Goal: Navigation & Orientation: Find specific page/section

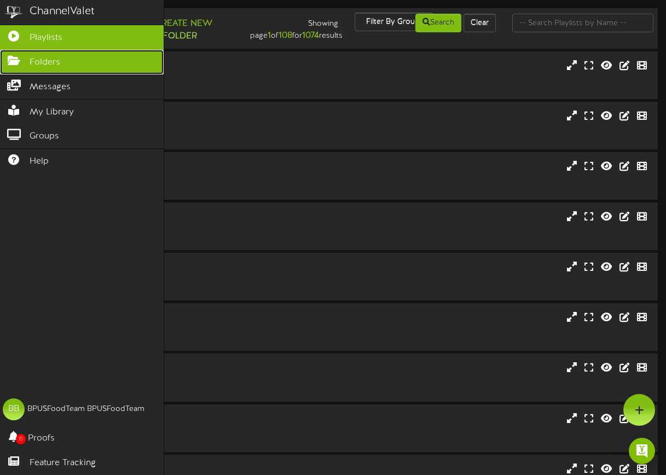
click at [46, 56] on span "Folders" at bounding box center [45, 62] width 31 height 13
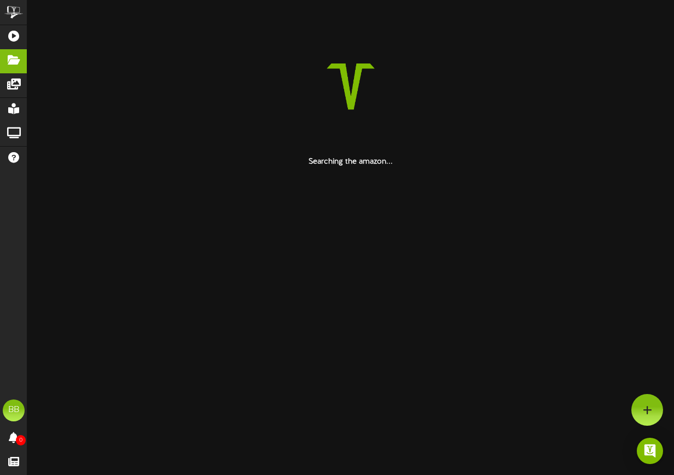
click at [404, 167] on div "Searching the amazon..." at bounding box center [350, 91] width 647 height 151
